Goal: Transaction & Acquisition: Subscribe to service/newsletter

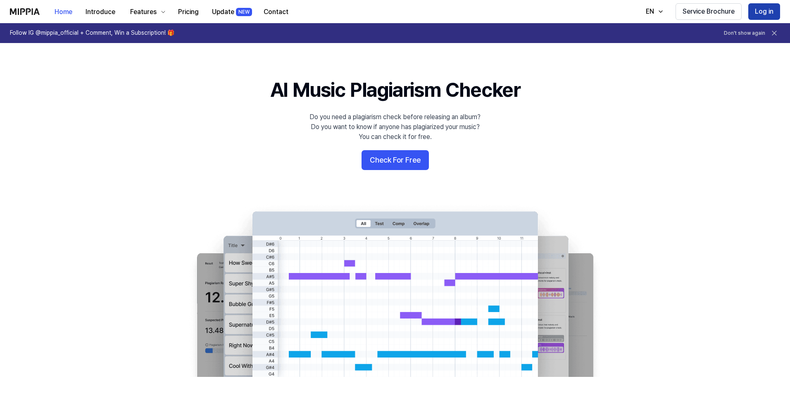
click at [767, 12] on button "Log in" at bounding box center [765, 11] width 32 height 17
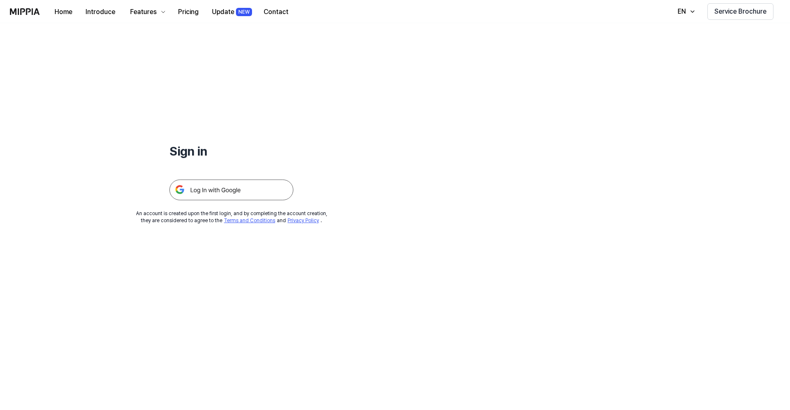
drag, startPoint x: 206, startPoint y: 188, endPoint x: 213, endPoint y: 194, distance: 9.1
click at [207, 188] on img at bounding box center [231, 189] width 124 height 21
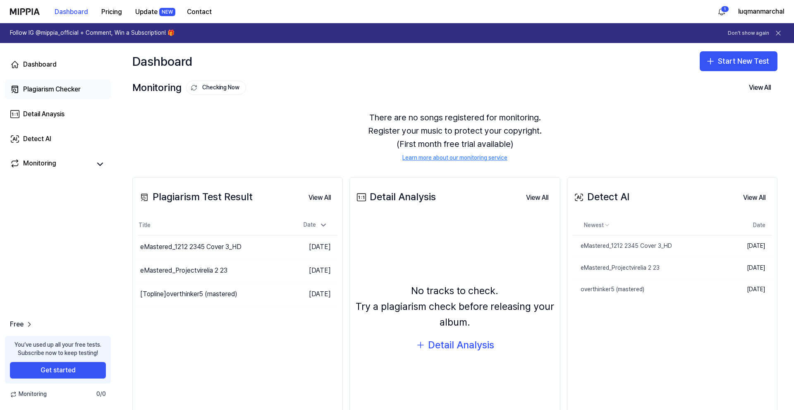
click at [53, 91] on div "Plagiarism Checker" at bounding box center [51, 89] width 57 height 10
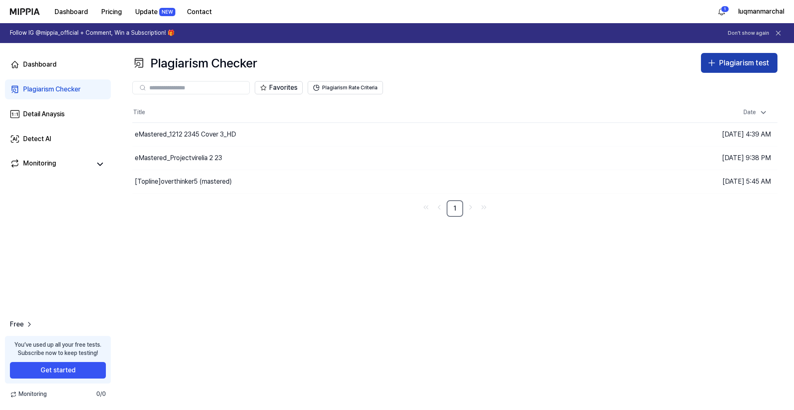
click at [756, 67] on div "Plagiarism test" at bounding box center [744, 63] width 50 height 12
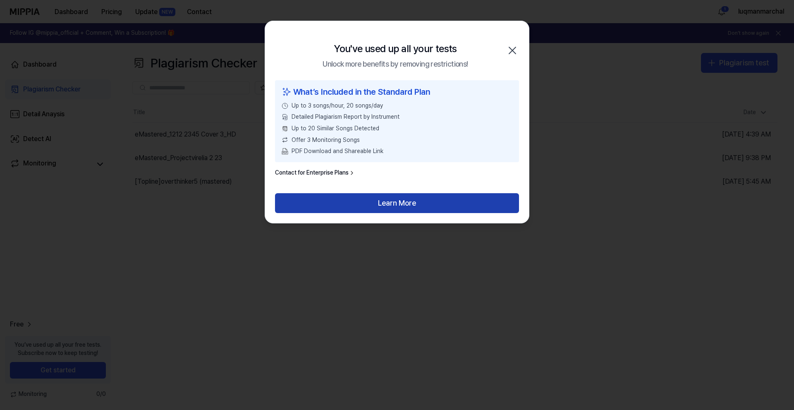
click at [365, 201] on button "Learn More" at bounding box center [397, 203] width 244 height 20
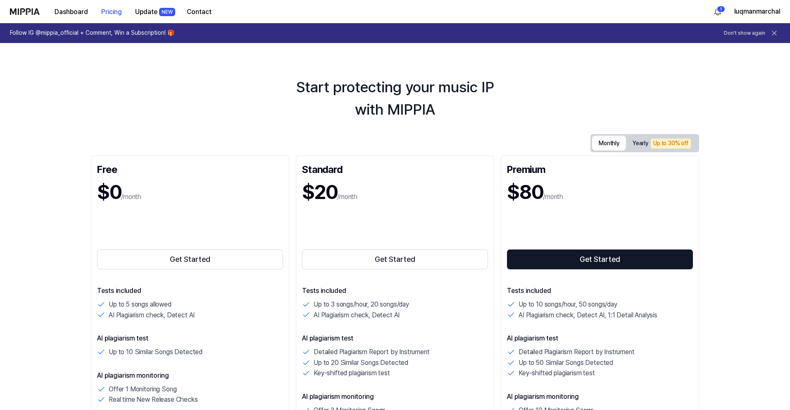
click at [598, 142] on button "Monthly" at bounding box center [609, 143] width 34 height 15
